Goal: Navigation & Orientation: Find specific page/section

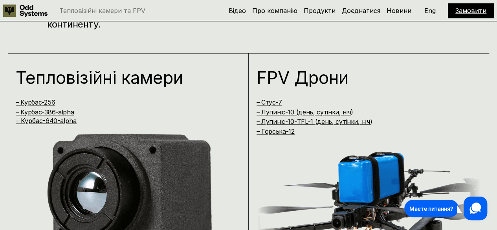
scroll to position [432, 0]
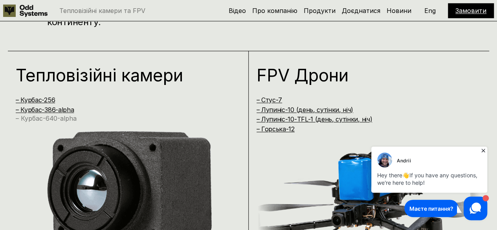
click at [64, 118] on link "– Курбас-640-alpha" at bounding box center [46, 118] width 61 height 8
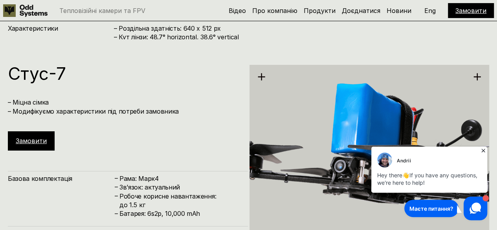
scroll to position [1392, 0]
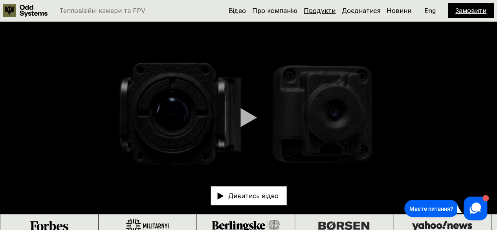
click at [323, 10] on link "Продукти" at bounding box center [319, 11] width 32 height 8
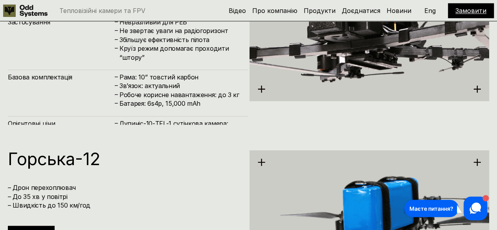
scroll to position [1959, 0]
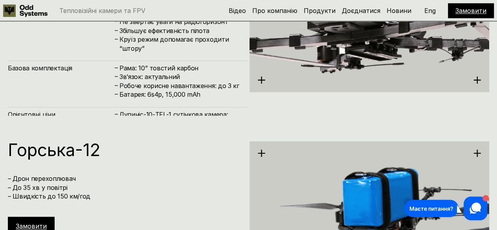
click at [181, 114] on h4 "Лупиніс-10-TFL-1 сутінкова камера: 20,000 грн" at bounding box center [179, 119] width 121 height 18
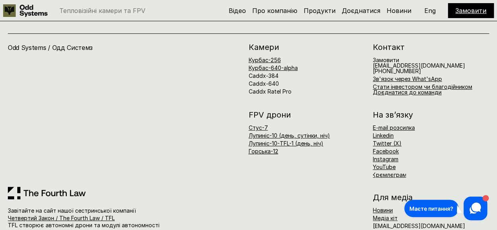
scroll to position [2998, 0]
